Goal: Find specific page/section: Find specific page/section

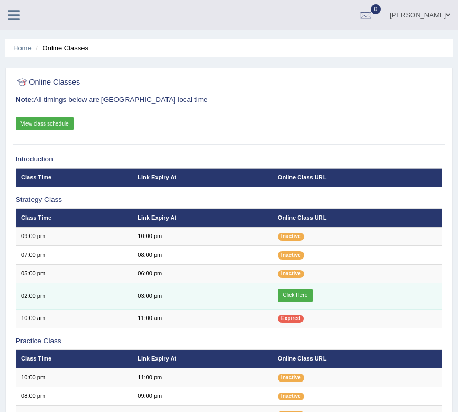
click at [295, 290] on link "Click Here" at bounding box center [295, 296] width 35 height 14
